Goal: Information Seeking & Learning: Learn about a topic

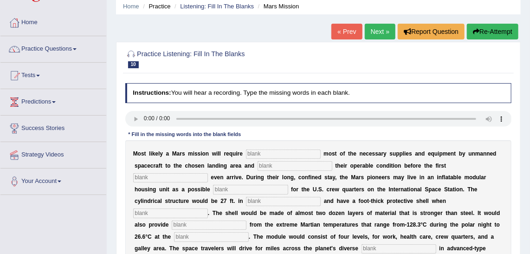
scroll to position [27, 0]
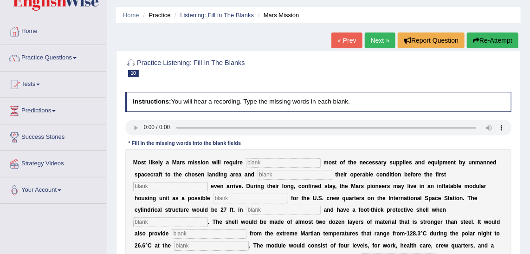
click at [383, 37] on link "Next »" at bounding box center [380, 40] width 31 height 16
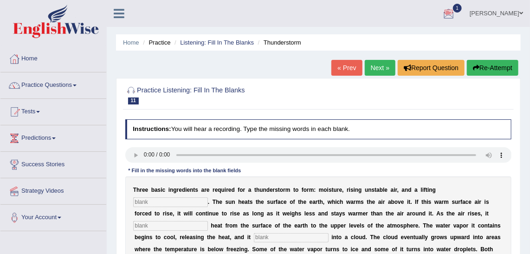
click at [456, 13] on div at bounding box center [449, 14] width 14 height 14
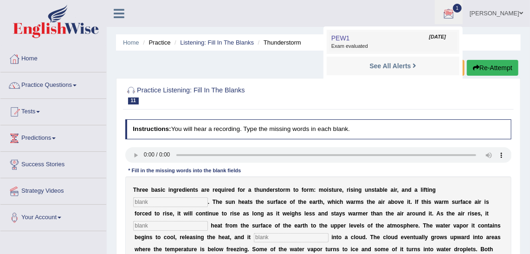
click at [399, 37] on link "PEW1 Aug 25, 2025 Exam evaluated" at bounding box center [393, 41] width 128 height 19
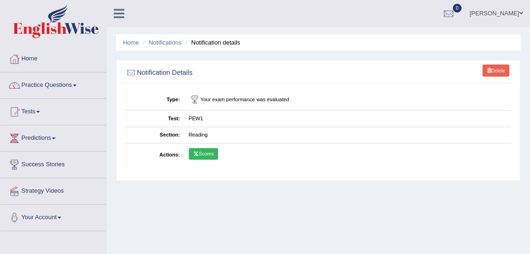
click at [212, 149] on link "Scores" at bounding box center [203, 154] width 29 height 12
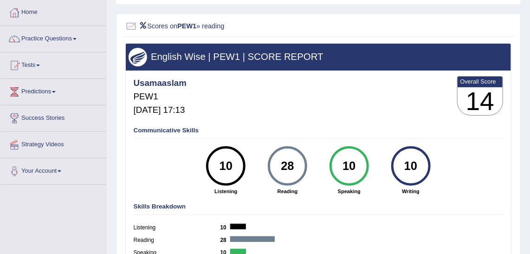
scroll to position [46, 0]
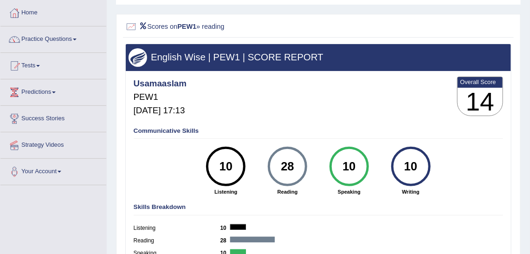
click at [340, 55] on div "English Wise | PEW1 | SCORE REPORT" at bounding box center [319, 57] width 386 height 26
click at [60, 92] on link "Predictions" at bounding box center [53, 90] width 106 height 23
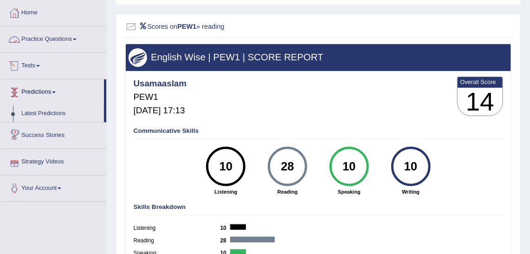
click at [52, 46] on link "Practice Questions" at bounding box center [53, 37] width 106 height 23
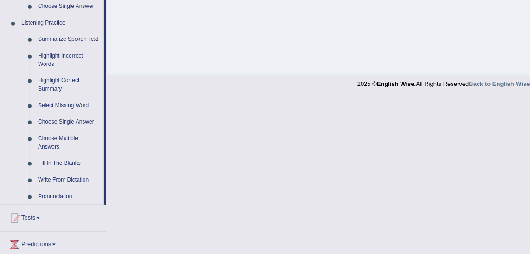
scroll to position [375, 0]
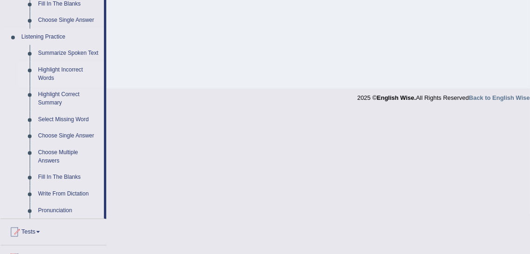
click at [74, 71] on link "Highlight Incorrect Words" at bounding box center [69, 74] width 70 height 25
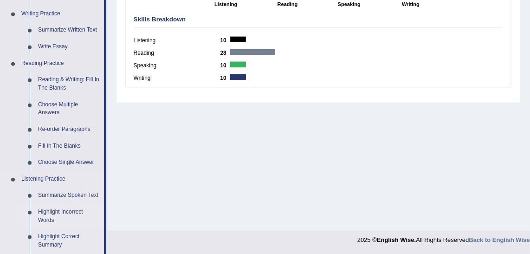
scroll to position [446, 0]
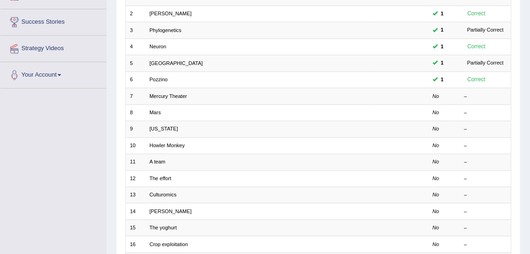
scroll to position [137, 0]
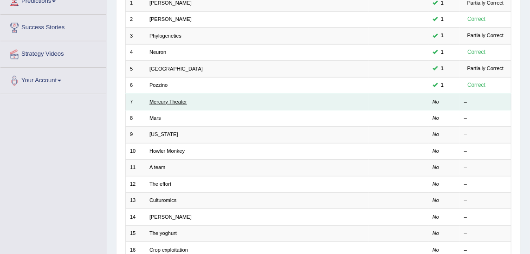
click at [179, 99] on link "Mercury Theater" at bounding box center [168, 102] width 38 height 6
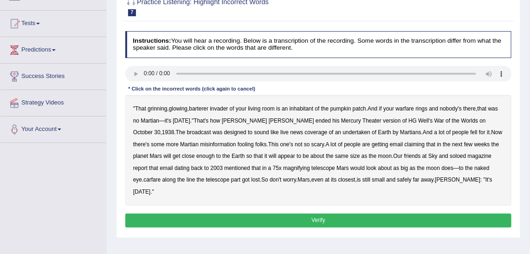
scroll to position [85, 0]
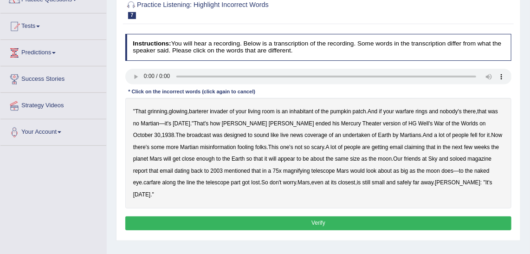
click at [199, 112] on b "barterer" at bounding box center [198, 111] width 19 height 6
click at [413, 113] on b "warfare" at bounding box center [405, 111] width 19 height 6
click at [343, 134] on b "undertaken" at bounding box center [357, 135] width 28 height 6
click at [450, 159] on b "soloed" at bounding box center [458, 158] width 16 height 6
drag, startPoint x: 213, startPoint y: 171, endPoint x: 265, endPoint y: 172, distance: 52.4
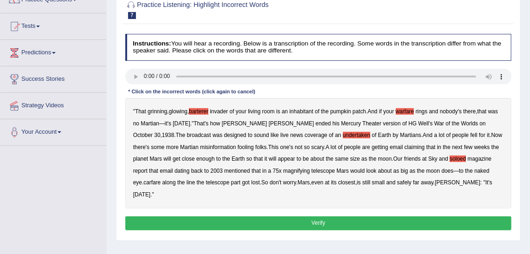
click at [265, 172] on div "" That grinning , glowing , barterer invader of your living room is an inhabita…" at bounding box center [318, 153] width 387 height 110
click at [161, 179] on b "carfare" at bounding box center [151, 182] width 17 height 6
click at [435, 181] on b "Welles" at bounding box center [457, 182] width 45 height 6
click at [396, 216] on button "Verify" at bounding box center [318, 222] width 387 height 13
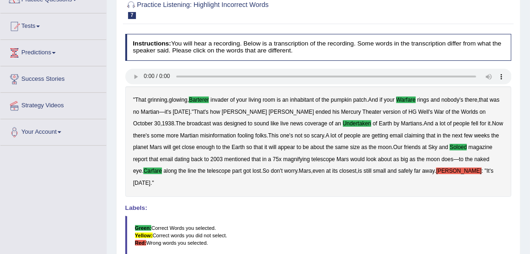
click at [436, 169] on b "Welles" at bounding box center [458, 171] width 45 height 6
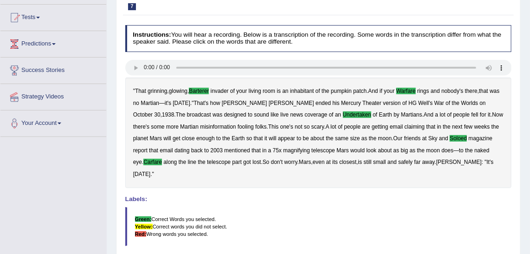
scroll to position [96, 0]
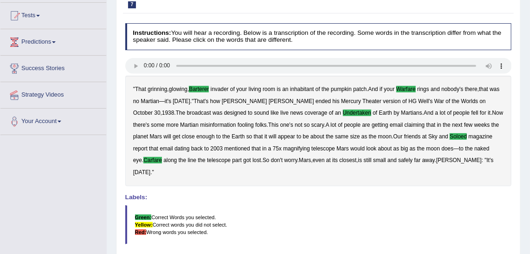
drag, startPoint x: 523, startPoint y: 124, endPoint x: 528, endPoint y: 182, distance: 57.7
click at [528, 182] on div "Home Practice Listening: Highlight Incorrect Words Mercury Theater « Prev Next …" at bounding box center [318, 136] width 423 height 464
drag, startPoint x: 528, startPoint y: 182, endPoint x: 536, endPoint y: 194, distance: 14.8
click at [529, 158] on html "Toggle navigation Home Practice Questions Speaking Practice Read Aloud Repeat S…" at bounding box center [265, 31] width 530 height 254
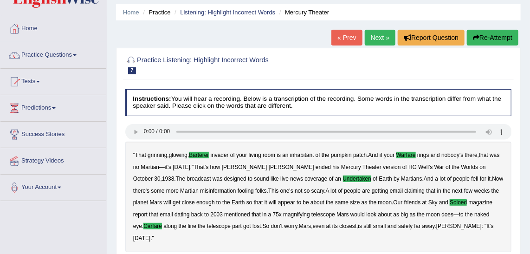
scroll to position [31, 0]
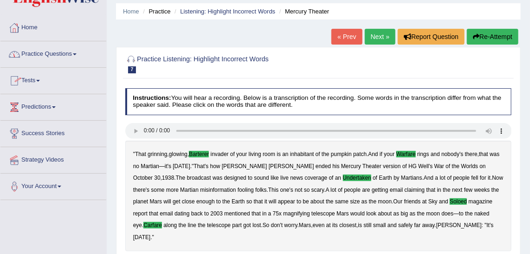
click at [68, 57] on link "Practice Questions" at bounding box center [53, 52] width 106 height 23
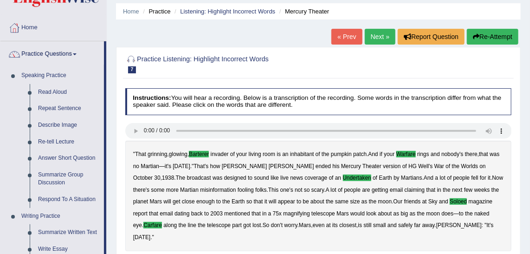
scroll to position [253, 0]
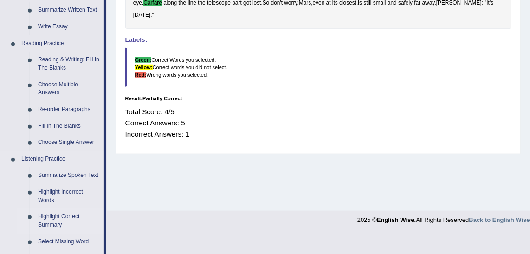
click at [81, 215] on link "Highlight Correct Summary" at bounding box center [69, 220] width 70 height 25
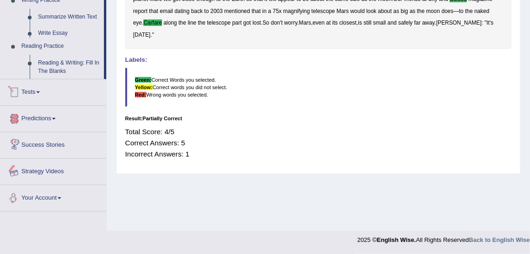
scroll to position [437, 0]
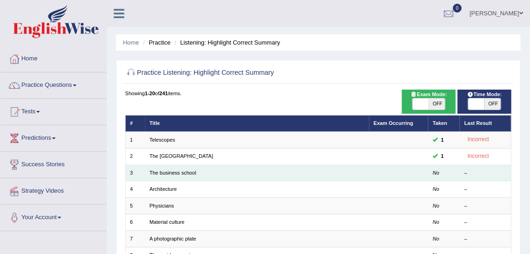
click at [415, 171] on td at bounding box center [398, 173] width 59 height 16
click at [173, 173] on link "The business school" at bounding box center [172, 173] width 47 height 6
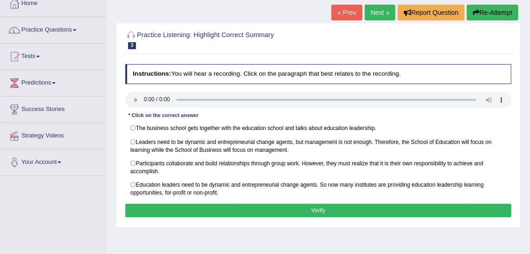
scroll to position [52, 0]
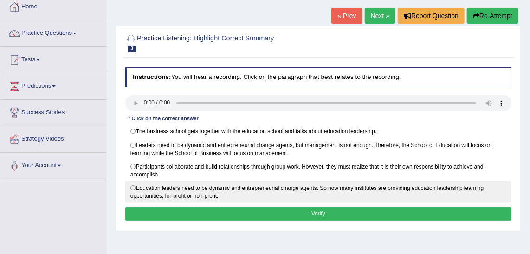
click at [195, 184] on label "Education leaders need to be dynamic and entrepreneurial change agents. So now …" at bounding box center [318, 192] width 387 height 22
radio input "true"
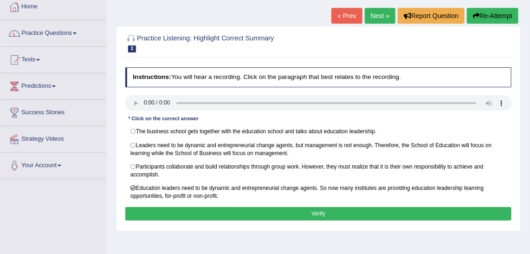
click at [277, 207] on button "Verify" at bounding box center [318, 213] width 387 height 13
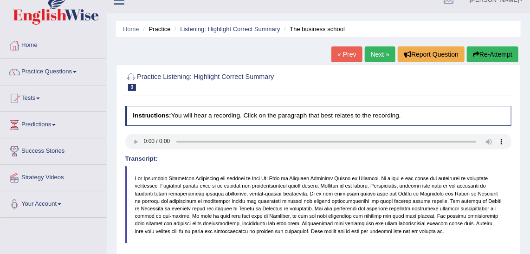
scroll to position [0, 0]
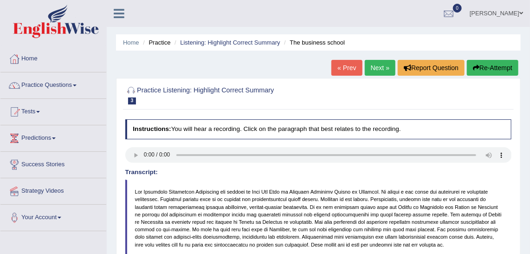
click at [379, 70] on link "Next »" at bounding box center [380, 68] width 31 height 16
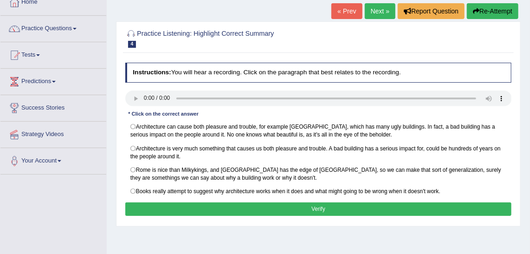
scroll to position [54, 0]
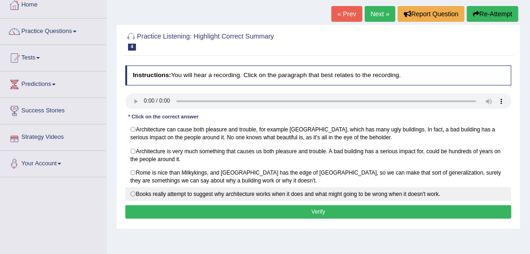
click at [134, 193] on label "Books really attempt to suggest why architecture works when it does and what mi…" at bounding box center [318, 194] width 387 height 14
radio input "true"
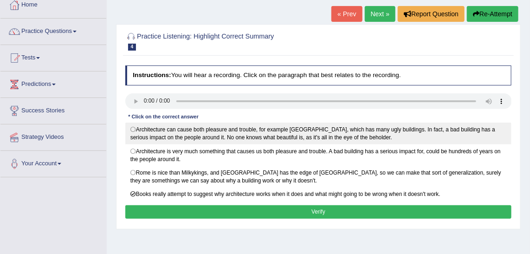
click at [133, 129] on label "Architecture can cause both pleasure and trouble, for example London, which has…" at bounding box center [318, 133] width 387 height 22
radio input "true"
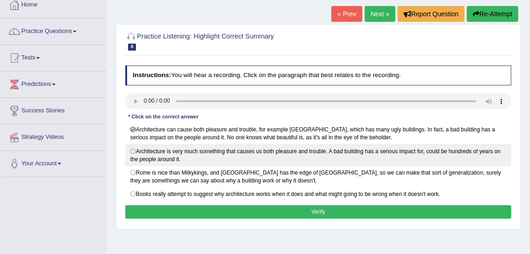
click at [303, 154] on label "Architecture is very much something that causes us both pleasure and trouble. A…" at bounding box center [318, 155] width 387 height 22
radio input "true"
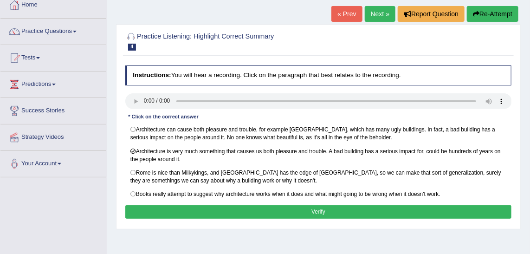
click at [323, 206] on button "Verify" at bounding box center [318, 211] width 387 height 13
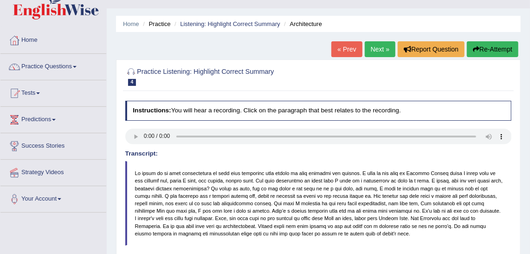
scroll to position [15, 0]
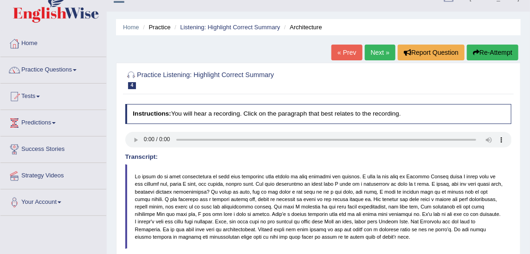
click at [394, 55] on link "Next »" at bounding box center [380, 53] width 31 height 16
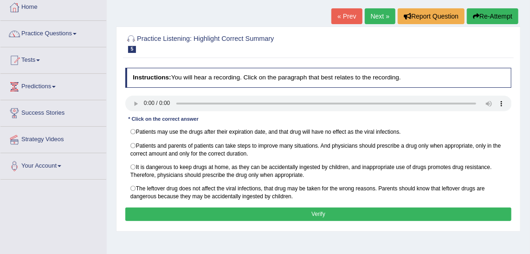
scroll to position [51, 0]
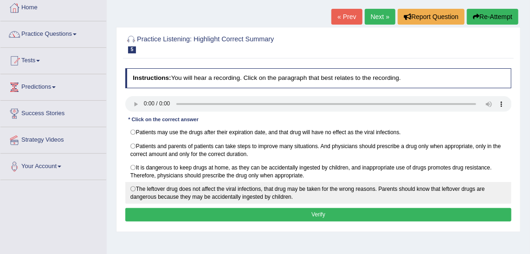
click at [143, 183] on label "The leftover drug does not affect the viral infections, that drug may be taken …" at bounding box center [318, 193] width 387 height 22
radio input "true"
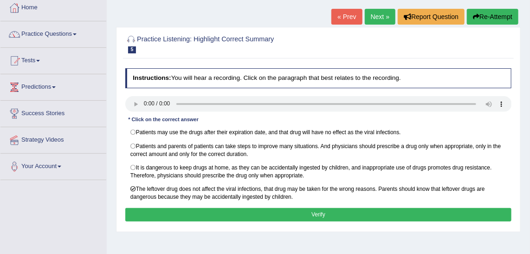
click at [272, 210] on button "Verify" at bounding box center [318, 214] width 387 height 13
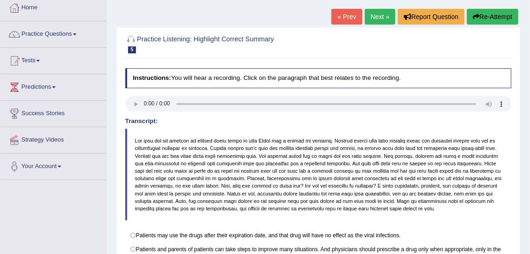
drag, startPoint x: 485, startPoint y: 143, endPoint x: 484, endPoint y: 178, distance: 34.8
click at [484, 178] on blockquote at bounding box center [318, 175] width 387 height 92
drag, startPoint x: 484, startPoint y: 178, endPoint x: 487, endPoint y: 191, distance: 12.8
click at [487, 191] on blockquote at bounding box center [318, 175] width 387 height 92
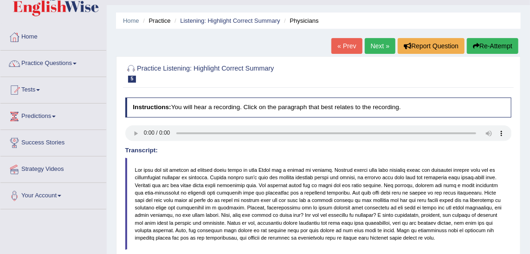
scroll to position [22, 0]
click at [385, 45] on link "Next »" at bounding box center [380, 46] width 31 height 16
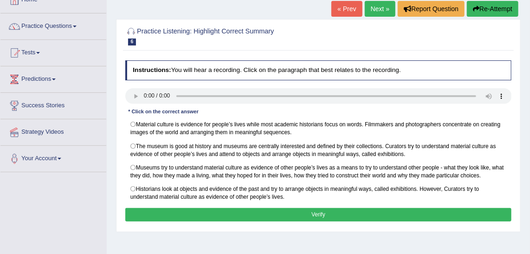
scroll to position [59, 0]
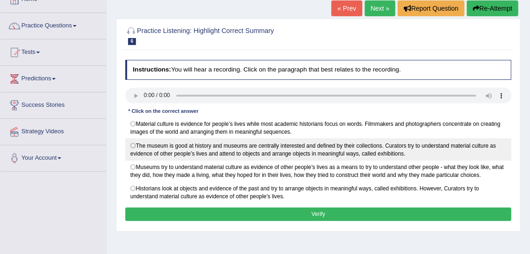
click at [211, 143] on label "The museum is good at history and museums are centrally interested and defined …" at bounding box center [318, 149] width 387 height 22
radio input "true"
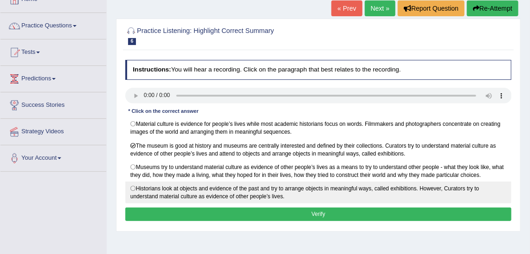
click at [220, 181] on label "Historians look at objects and evidence of the past and try to arrange objects …" at bounding box center [318, 192] width 387 height 22
radio input "true"
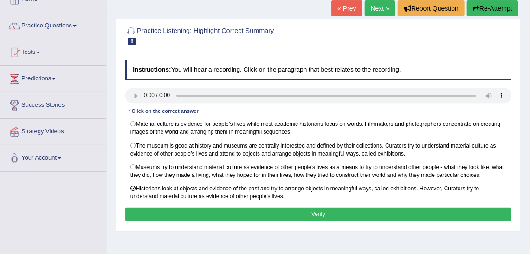
click at [272, 207] on button "Verify" at bounding box center [318, 213] width 387 height 13
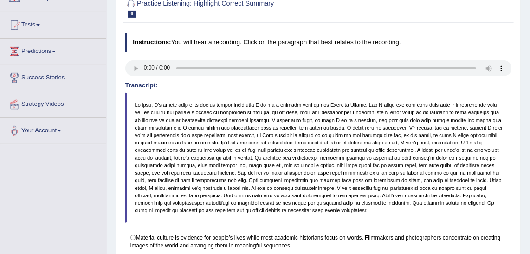
scroll to position [0, 0]
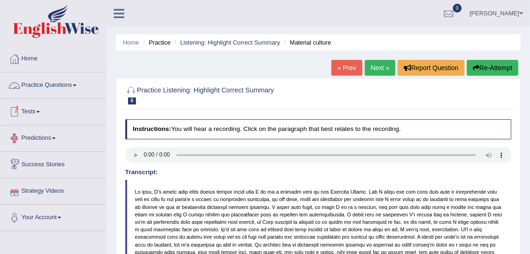
click at [71, 84] on link "Practice Questions" at bounding box center [53, 83] width 106 height 23
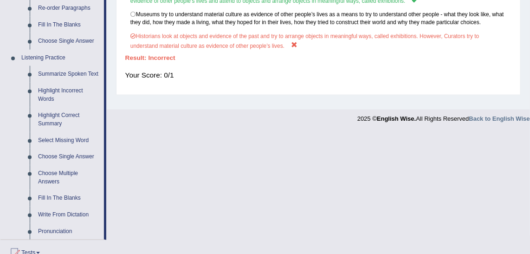
scroll to position [354, 0]
click at [60, 142] on link "Select Missing Word" at bounding box center [69, 141] width 70 height 17
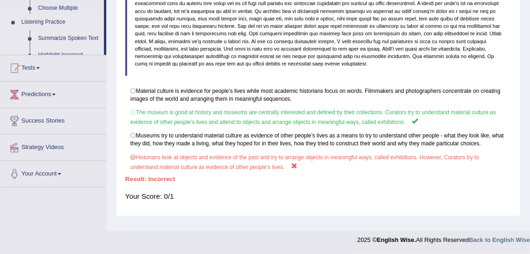
scroll to position [233, 0]
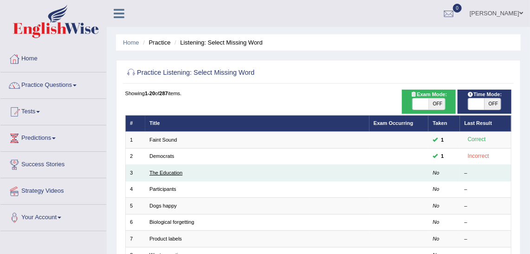
click at [174, 170] on link "The Education" at bounding box center [165, 173] width 33 height 6
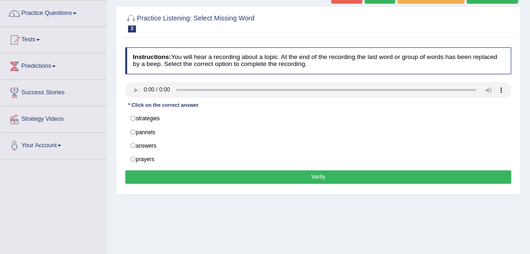
scroll to position [63, 0]
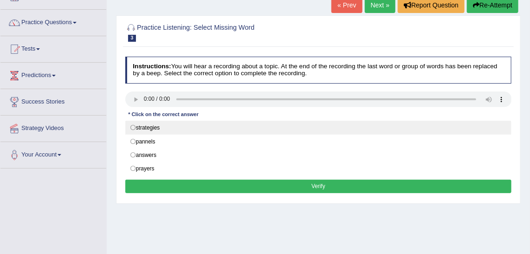
click at [139, 130] on label "strategies" at bounding box center [318, 128] width 387 height 14
radio input "true"
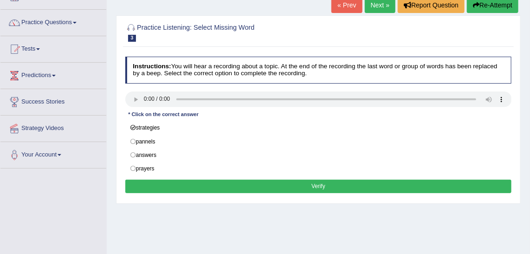
click at [211, 181] on button "Verify" at bounding box center [318, 186] width 387 height 13
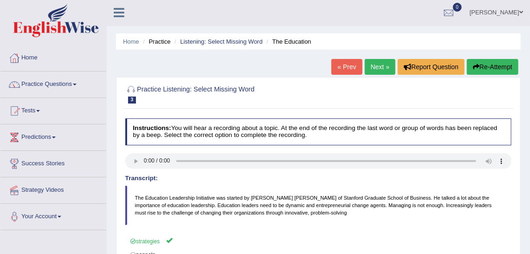
scroll to position [0, 0]
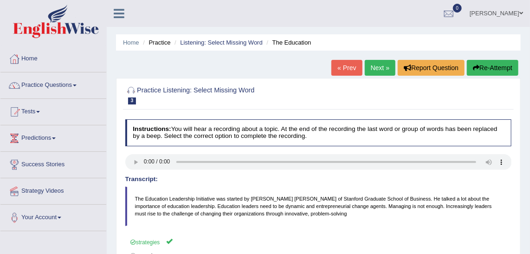
click at [382, 60] on link "Next »" at bounding box center [380, 68] width 31 height 16
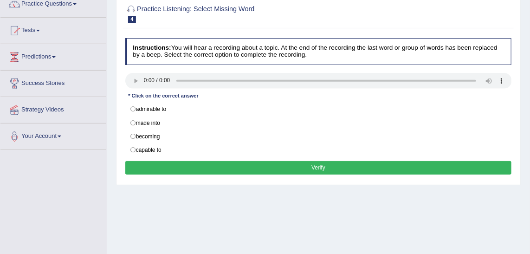
scroll to position [68, 0]
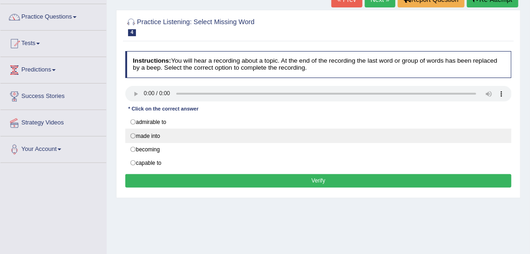
click at [153, 137] on label "made into" at bounding box center [318, 136] width 387 height 14
radio input "true"
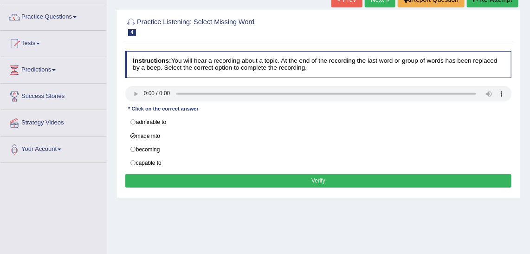
click at [183, 180] on button "Verify" at bounding box center [318, 180] width 387 height 13
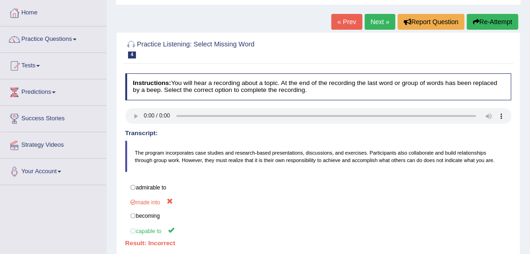
scroll to position [47, 0]
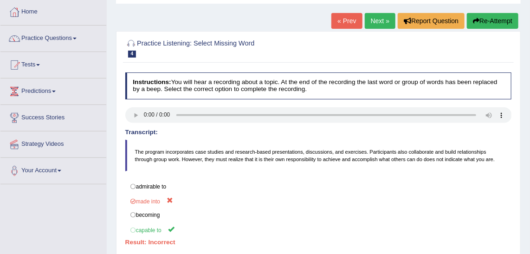
click at [382, 24] on link "Next »" at bounding box center [380, 21] width 31 height 16
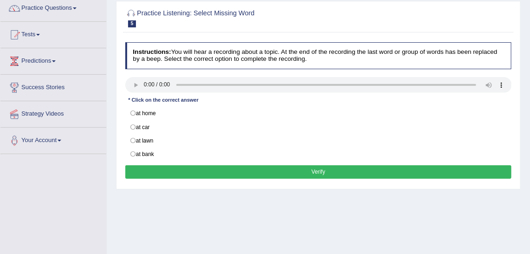
scroll to position [74, 0]
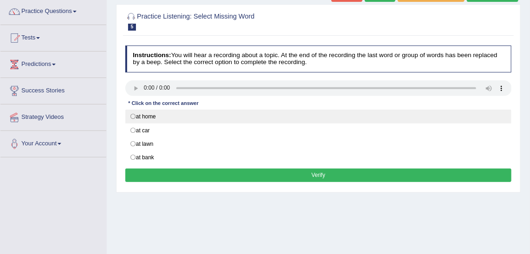
click at [146, 115] on label "at home" at bounding box center [318, 117] width 387 height 14
radio input "true"
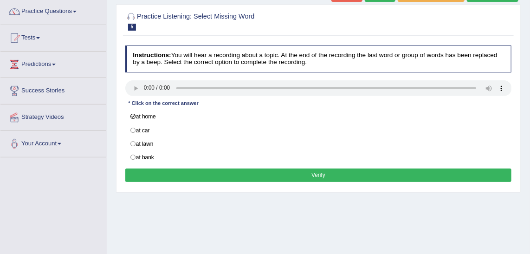
click at [242, 172] on button "Verify" at bounding box center [318, 174] width 387 height 13
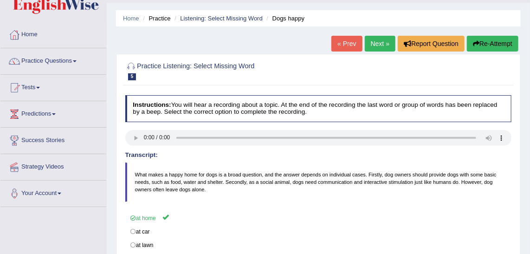
scroll to position [25, 0]
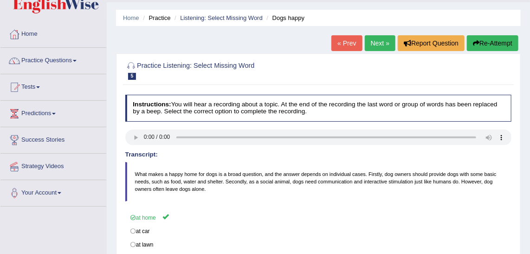
click at [383, 47] on link "Next »" at bounding box center [380, 43] width 31 height 16
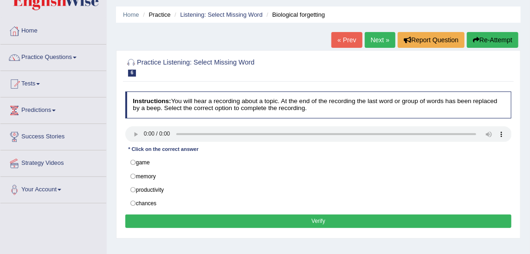
scroll to position [34, 0]
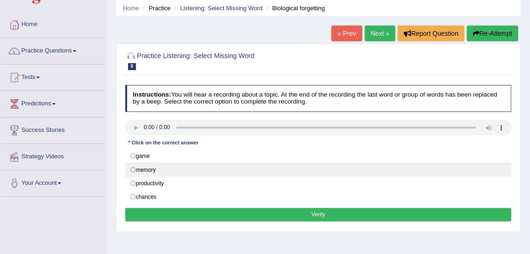
click at [146, 171] on label "memory" at bounding box center [318, 169] width 387 height 14
radio input "true"
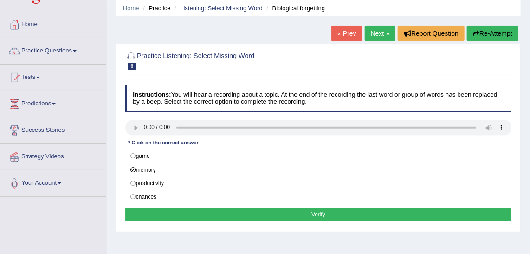
click at [189, 211] on button "Verify" at bounding box center [318, 214] width 387 height 13
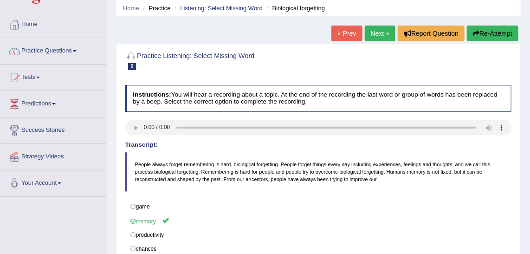
click at [383, 35] on link "Next »" at bounding box center [380, 34] width 31 height 16
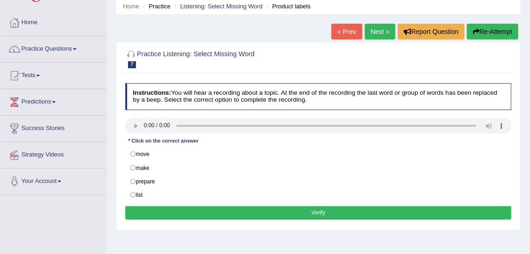
scroll to position [35, 0]
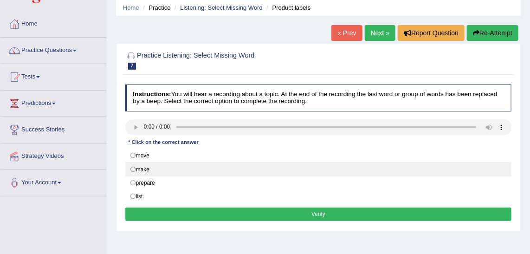
click at [132, 163] on label "make" at bounding box center [318, 169] width 387 height 14
radio input "true"
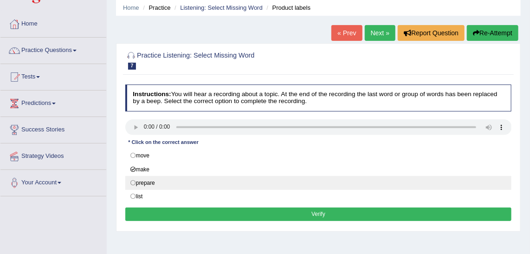
click at [131, 180] on label "prepare" at bounding box center [318, 183] width 387 height 14
radio input "true"
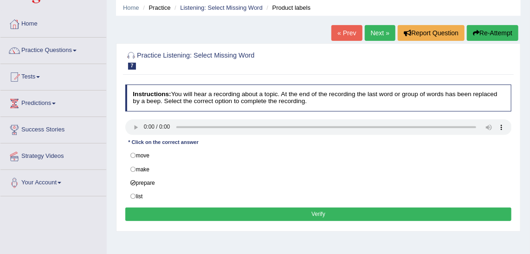
click at [195, 213] on button "Verify" at bounding box center [318, 213] width 387 height 13
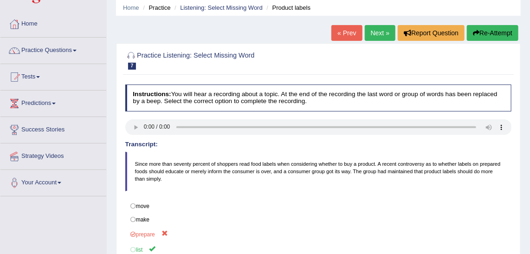
click at [380, 34] on link "Next »" at bounding box center [380, 33] width 31 height 16
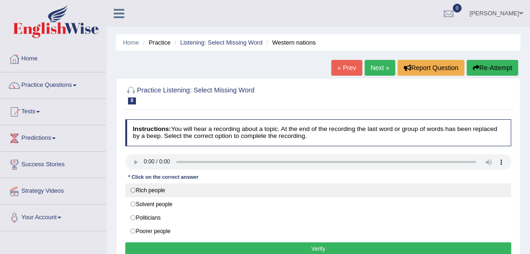
click at [133, 187] on label "Rich people" at bounding box center [318, 190] width 387 height 14
radio input "true"
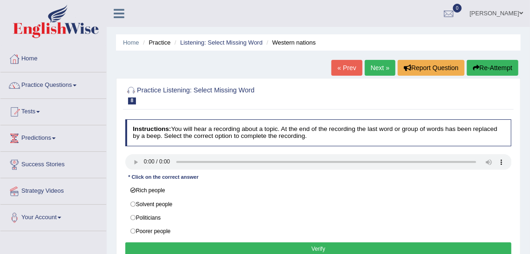
click at [166, 242] on button "Verify" at bounding box center [318, 248] width 387 height 13
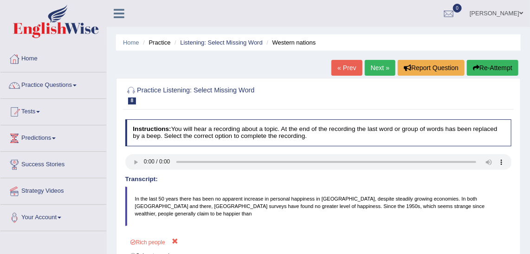
drag, startPoint x: 529, startPoint y: 66, endPoint x: 535, endPoint y: 96, distance: 30.2
click at [529, 96] on html "Toggle navigation Home Practice Questions Speaking Practice Read Aloud Repeat S…" at bounding box center [265, 127] width 530 height 254
click at [383, 64] on link "Next »" at bounding box center [380, 68] width 31 height 16
